Goal: Find specific page/section: Find specific page/section

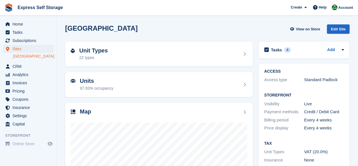
click at [22, 57] on link "[GEOGRAPHIC_DATA]" at bounding box center [33, 56] width 40 height 5
click at [93, 87] on div "97.93% occupancy" at bounding box center [96, 88] width 33 height 6
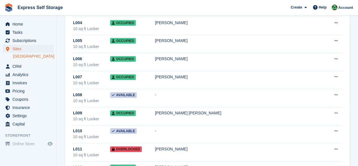
scroll to position [1996, 0]
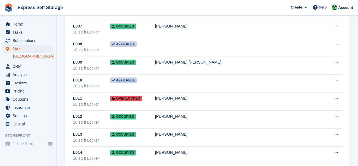
drag, startPoint x: 38, startPoint y: 57, endPoint x: 64, endPoint y: 52, distance: 26.2
click at [39, 57] on link "[GEOGRAPHIC_DATA]" at bounding box center [33, 56] width 40 height 5
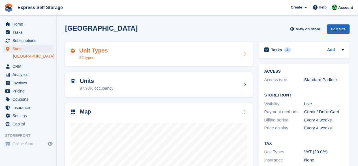
click at [96, 55] on div "22 types" at bounding box center [93, 58] width 29 height 6
